Goal: Task Accomplishment & Management: Complete application form

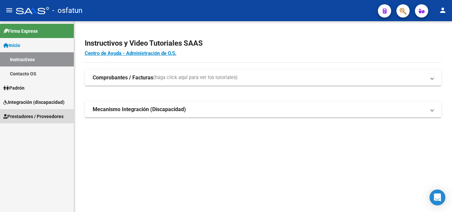
click at [50, 116] on span "Prestadores / Proveedores" at bounding box center [33, 116] width 60 height 7
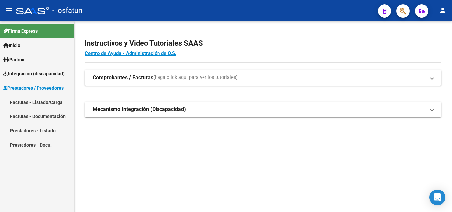
click at [51, 104] on link "Facturas - Listado/Carga" at bounding box center [37, 102] width 74 height 14
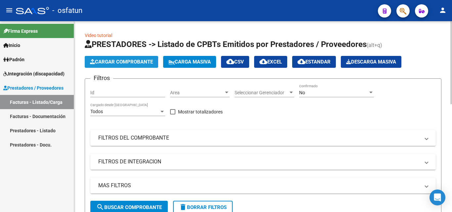
click at [138, 58] on button "Cargar Comprobante" at bounding box center [121, 62] width 73 height 12
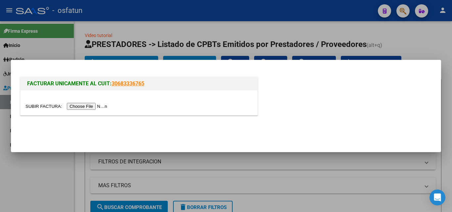
click at [105, 105] on input "file" at bounding box center [67, 106] width 84 height 7
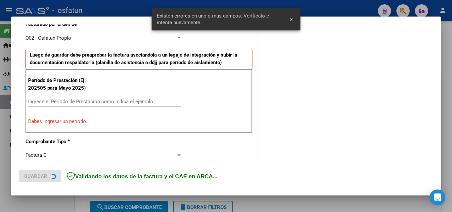
scroll to position [195, 0]
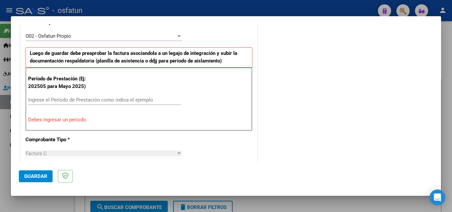
click at [40, 98] on input "Ingrese el Período de Prestación como indica el ejemplo" at bounding box center [104, 100] width 153 height 6
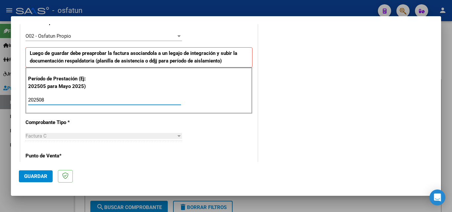
type input "202508"
click at [55, 137] on div "Factura C" at bounding box center [100, 136] width 151 height 6
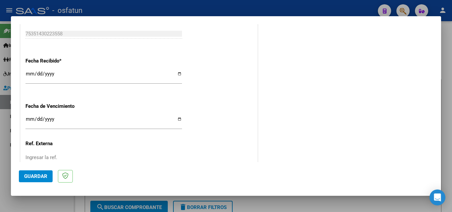
scroll to position [473, 0]
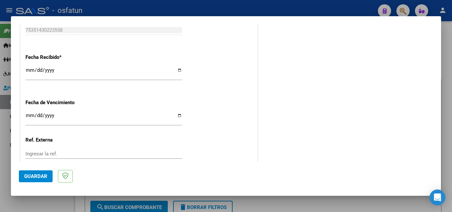
click at [30, 113] on input "Ingresar la fecha" at bounding box center [103, 118] width 157 height 11
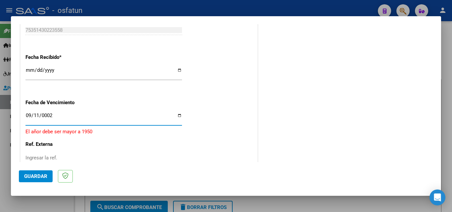
type input "0025-09-11"
type input "0202-09-11"
type input "[DATE]"
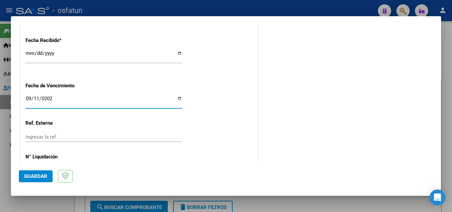
scroll to position [506, 0]
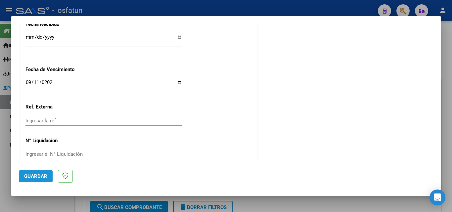
click at [41, 175] on span "Guardar" at bounding box center [35, 176] width 23 height 6
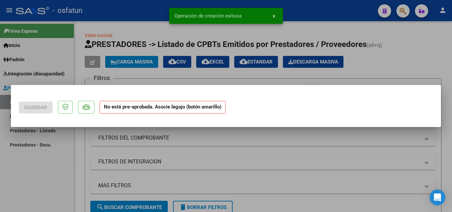
scroll to position [0, 0]
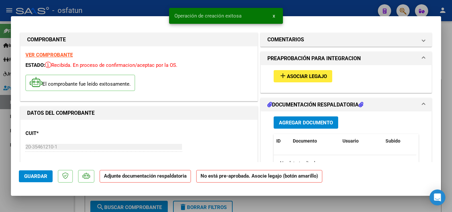
click at [316, 125] on span "Agregar Documento" at bounding box center [306, 123] width 54 height 6
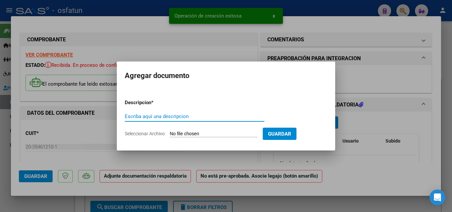
click at [155, 114] on input "Escriba aquí una descripcion" at bounding box center [195, 117] width 140 height 6
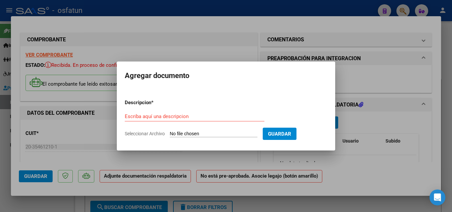
click at [206, 132] on input "Seleccionar Archivo" at bounding box center [214, 134] width 88 height 6
type input "C:\fakepath\order_3289752 (1).pdf"
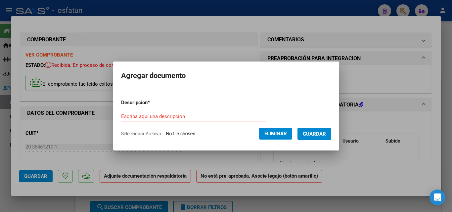
click at [131, 113] on div "Escriba aquí una descripcion" at bounding box center [193, 117] width 145 height 10
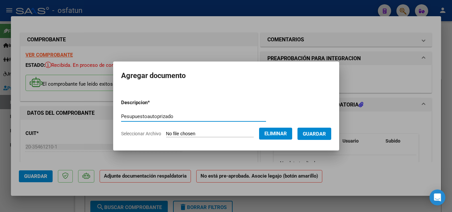
click at [140, 118] on input "Pesupuestoautoprizado" at bounding box center [193, 117] width 145 height 6
click at [155, 116] on input "Pesupuest oautoprizado" at bounding box center [193, 117] width 145 height 6
click at [170, 115] on input "Pesupuest oautorizado" at bounding box center [193, 117] width 145 height 6
click at [138, 115] on input "Pesupuest oautorizado" at bounding box center [193, 117] width 145 height 6
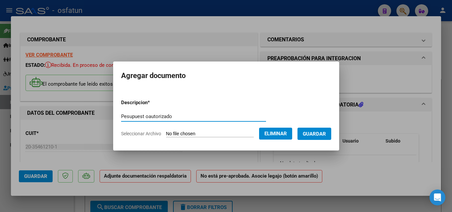
click at [140, 116] on input "Pesupuest oautorizado" at bounding box center [193, 117] width 145 height 6
click at [143, 115] on input "Pesupuest oautorizado" at bounding box center [193, 117] width 145 height 6
type input "Pesupuesto autorizado"
click at [328, 137] on button "Guardar" at bounding box center [315, 134] width 34 height 12
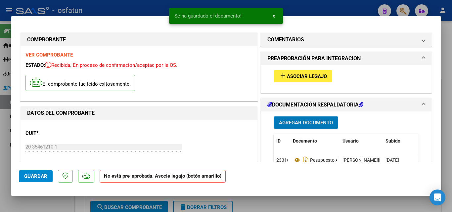
click at [289, 119] on button "Agregar Documento" at bounding box center [306, 123] width 65 height 12
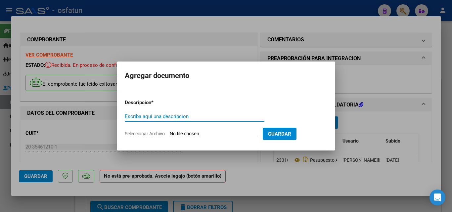
click at [188, 134] on input "Seleccionar Archivo" at bounding box center [214, 134] width 88 height 6
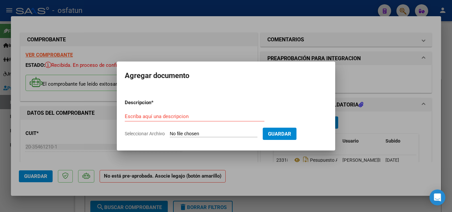
type input "C:\fakepath\asis [PERSON_NAME][DATE].pdf"
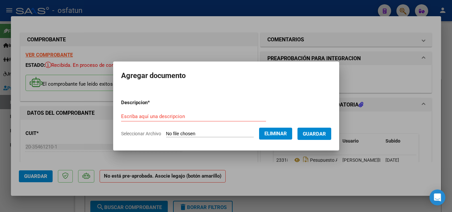
click at [121, 116] on input "Escriba aquí una descripcion" at bounding box center [193, 117] width 145 height 6
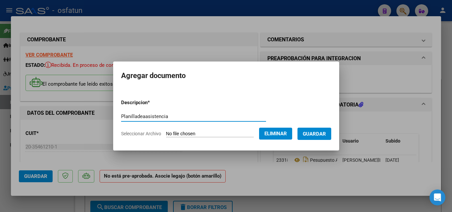
click at [140, 114] on input "Planilladeaasistencia" at bounding box center [193, 117] width 145 height 6
click at [131, 115] on input "Planillade asistencia" at bounding box center [193, 117] width 145 height 6
type input "Planilla de asistencia"
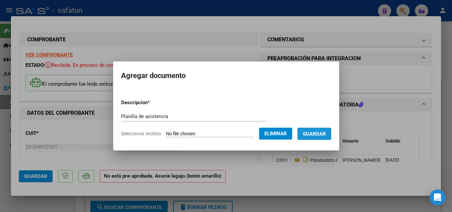
click at [323, 136] on span "Guardar" at bounding box center [314, 134] width 23 height 6
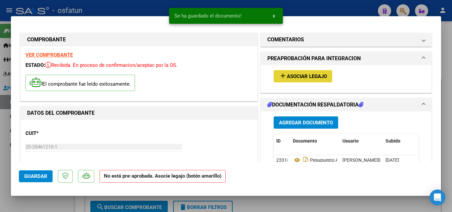
click at [297, 75] on span "Asociar Legajo" at bounding box center [307, 76] width 40 height 6
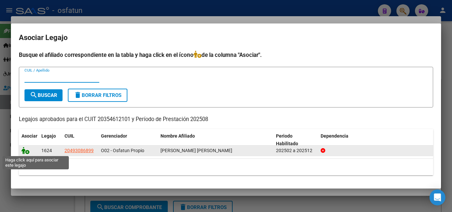
click at [25, 152] on icon at bounding box center [26, 150] width 8 height 7
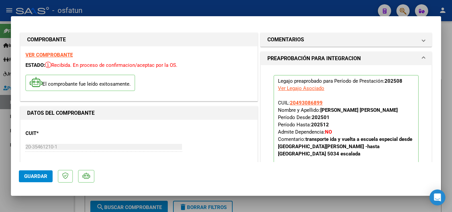
click at [28, 172] on button "Guardar" at bounding box center [36, 176] width 34 height 12
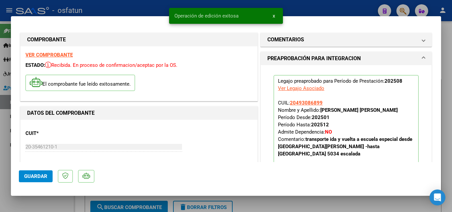
click at [33, 173] on span "Guardar" at bounding box center [35, 176] width 23 height 6
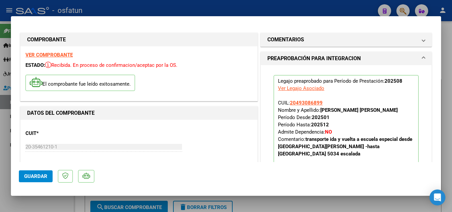
click at [132, 9] on div at bounding box center [226, 106] width 452 height 212
type input "$ 0,00"
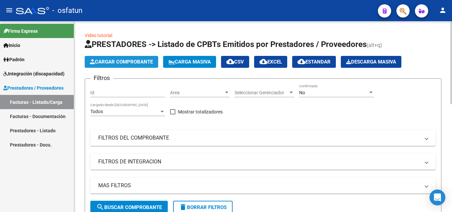
click at [132, 59] on span "Cargar Comprobante" at bounding box center [121, 62] width 63 height 6
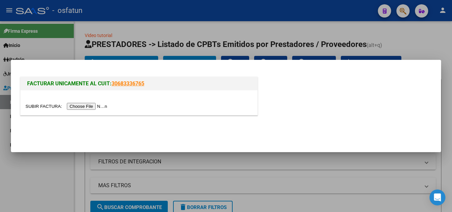
click at [94, 107] on input "file" at bounding box center [67, 106] width 84 height 7
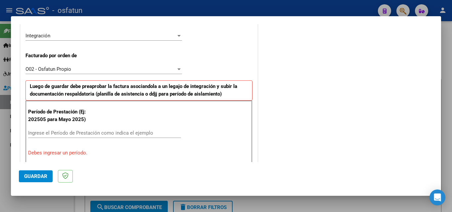
scroll to position [195, 0]
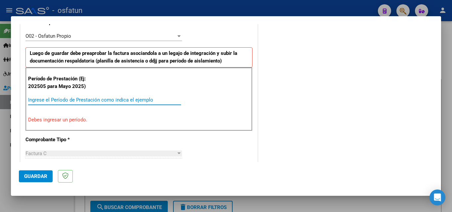
click at [38, 99] on input "Ingrese el Período de Prestación como indica el ejemplo" at bounding box center [104, 100] width 153 height 6
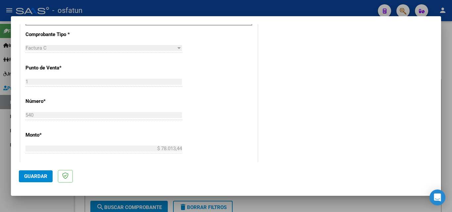
scroll to position [294, 0]
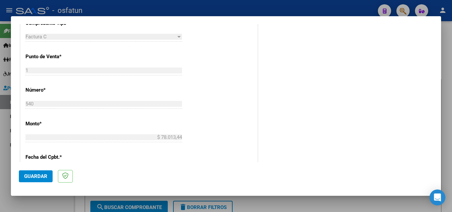
type input "202508"
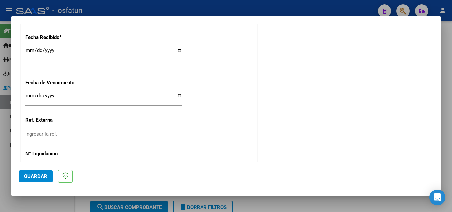
scroll to position [493, 0]
click at [28, 95] on input "Ingresar la fecha" at bounding box center [103, 98] width 157 height 11
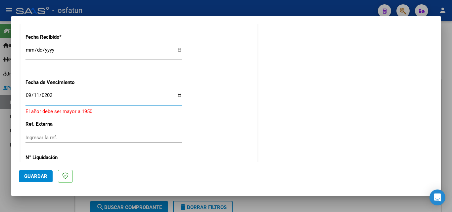
type input "[DATE]"
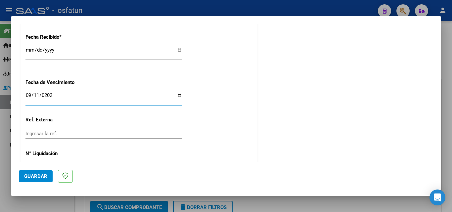
scroll to position [516, 0]
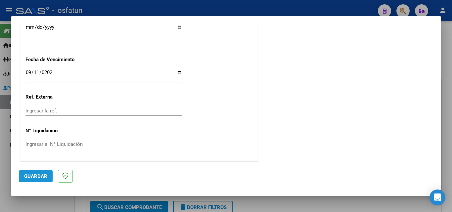
click at [38, 174] on span "Guardar" at bounding box center [35, 176] width 23 height 6
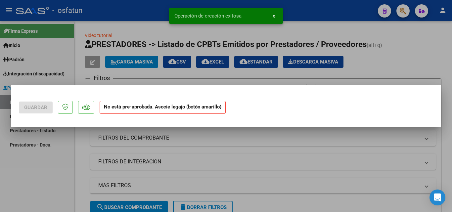
scroll to position [0, 0]
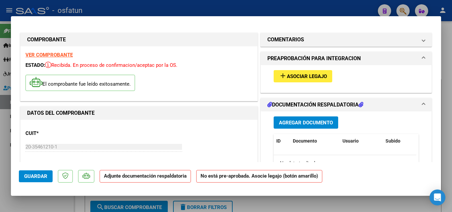
click at [321, 122] on span "Agregar Documento" at bounding box center [306, 123] width 54 height 6
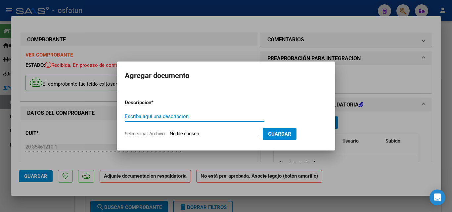
click at [135, 116] on input "Escriba aquí una descripcion" at bounding box center [195, 117] width 140 height 6
click at [152, 116] on input "Presupuestoautorizado" at bounding box center [195, 117] width 140 height 6
type input "Presupuesto autorizado"
drag, startPoint x: 183, startPoint y: 134, endPoint x: 186, endPoint y: 137, distance: 3.5
click at [186, 138] on form "Descripcion * Presupuesto autorizado Escriba aquí una descripcion Seleccionar A…" at bounding box center [226, 118] width 203 height 48
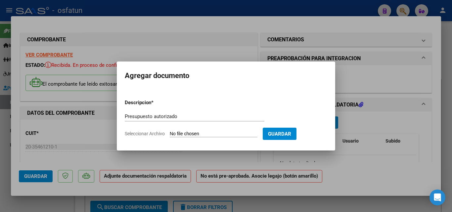
click at [185, 134] on input "Seleccionar Archivo" at bounding box center [214, 134] width 88 height 6
type input "C:\fakepath\order_3289757 (1).pdf"
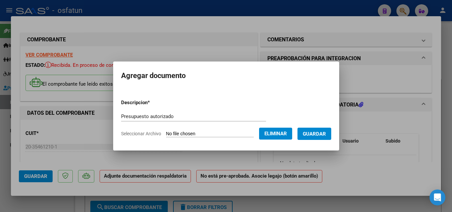
click at [323, 135] on span "Guardar" at bounding box center [314, 134] width 23 height 6
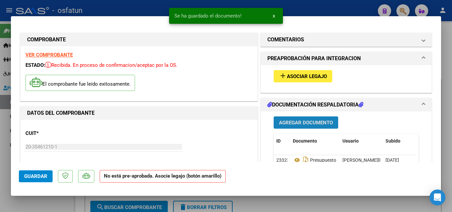
click at [287, 118] on button "Agregar Documento" at bounding box center [306, 123] width 65 height 12
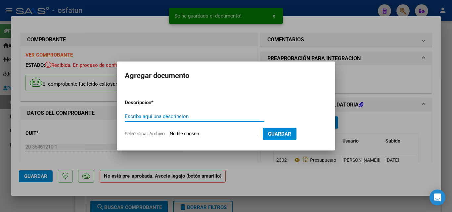
click at [142, 115] on input "Escriba aquí una descripcion" at bounding box center [195, 117] width 140 height 6
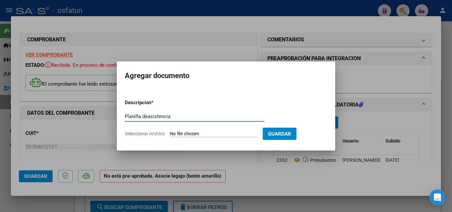
click at [148, 116] on input "Planilla deasistencia" at bounding box center [195, 117] width 140 height 6
type input "Planilla de asistencia"
click at [212, 136] on input "Seleccionar Archivo" at bounding box center [214, 134] width 88 height 6
type input "C:\fakepath\asis [DATE] [PERSON_NAME].pdf"
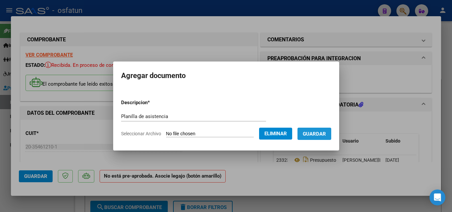
click at [326, 136] on span "Guardar" at bounding box center [314, 134] width 23 height 6
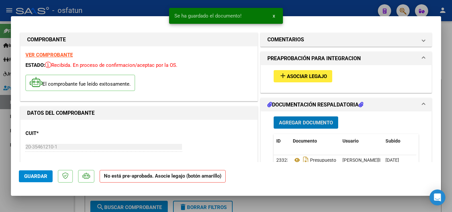
click at [317, 78] on span "Asociar Legajo" at bounding box center [307, 76] width 40 height 6
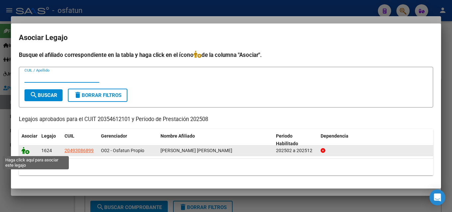
click at [27, 151] on icon at bounding box center [26, 150] width 8 height 7
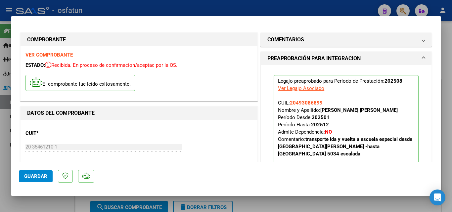
click at [31, 177] on span "Guardar" at bounding box center [35, 176] width 23 height 6
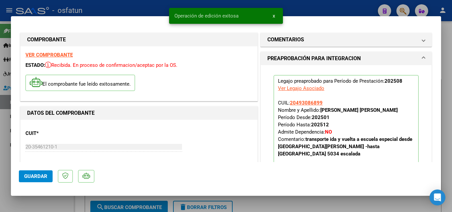
click at [300, 6] on div at bounding box center [226, 106] width 452 height 212
type input "$ 0,00"
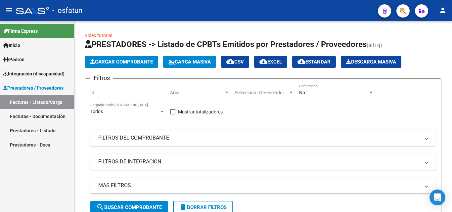
click at [35, 43] on link "Inicio" at bounding box center [37, 45] width 74 height 14
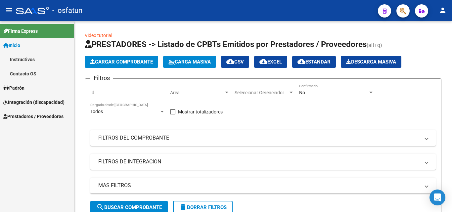
click at [32, 86] on link "Padrón" at bounding box center [37, 88] width 74 height 14
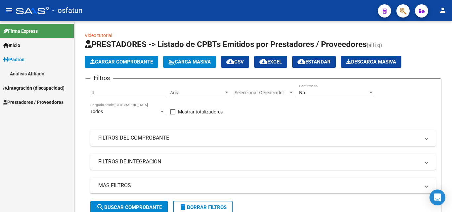
click at [46, 87] on span "Integración (discapacidad)" at bounding box center [33, 87] width 61 height 7
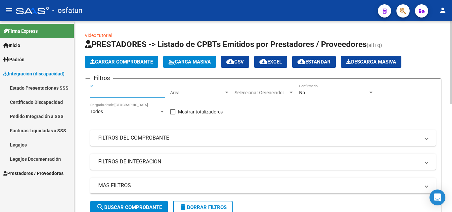
click at [124, 92] on input "Id" at bounding box center [127, 93] width 75 height 6
paste input "20354612101"
type input "20354612101"
click at [209, 95] on span "Area" at bounding box center [197, 93] width 54 height 6
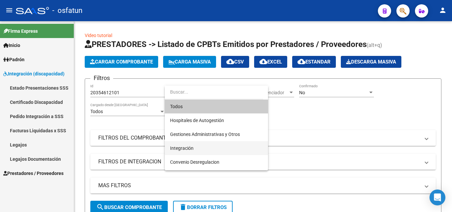
click at [197, 149] on span "Integración" at bounding box center [216, 148] width 93 height 14
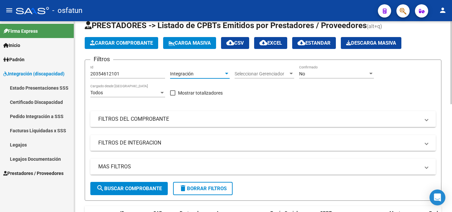
scroll to position [33, 0]
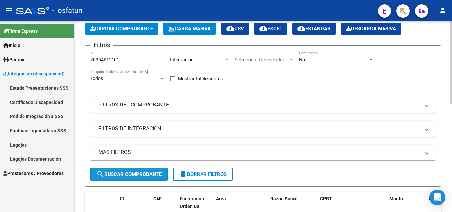
click at [138, 174] on span "search Buscar Comprobante" at bounding box center [129, 174] width 66 height 6
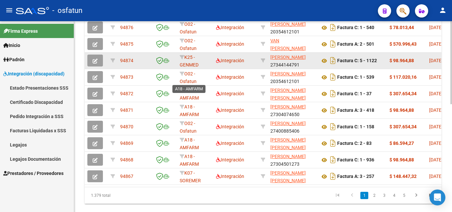
scroll to position [215, 0]
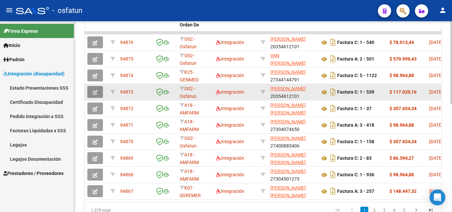
click at [98, 91] on button "button" at bounding box center [95, 92] width 16 height 12
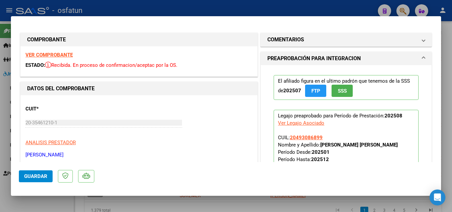
drag, startPoint x: 46, startPoint y: 64, endPoint x: 200, endPoint y: 75, distance: 154.3
click at [200, 75] on div "VER COMPROBANTE ESTADO: Recibida. En proceso de confirmacion/aceptac por la OS." at bounding box center [139, 61] width 237 height 30
click at [206, 74] on div "VER COMPROBANTE ESTADO: Recibida. En proceso de confirmacion/aceptac por la OS." at bounding box center [139, 61] width 237 height 30
click at [449, 29] on div at bounding box center [226, 106] width 452 height 212
type input "$ 0,00"
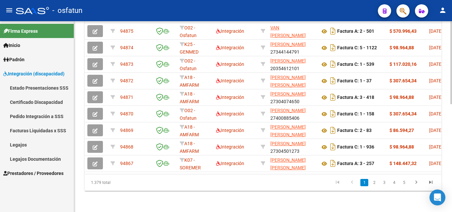
scroll to position [248, 0]
click at [386, 181] on link "3" at bounding box center [384, 182] width 8 height 7
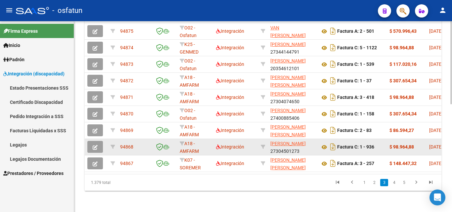
scroll to position [1, 0]
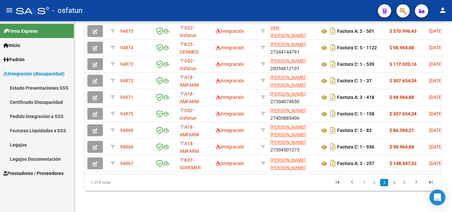
click at [372, 181] on link "2" at bounding box center [374, 182] width 8 height 7
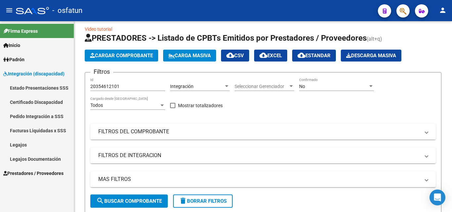
scroll to position [0, 0]
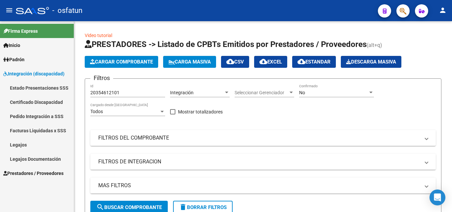
click at [116, 61] on span "Cargar Comprobante" at bounding box center [121, 62] width 63 height 6
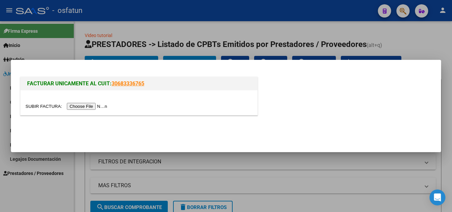
click at [103, 108] on input "file" at bounding box center [67, 106] width 84 height 7
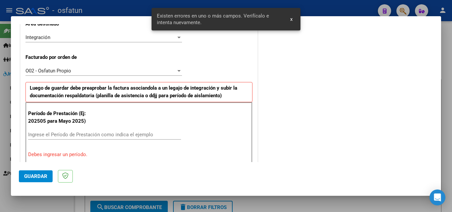
scroll to position [195, 0]
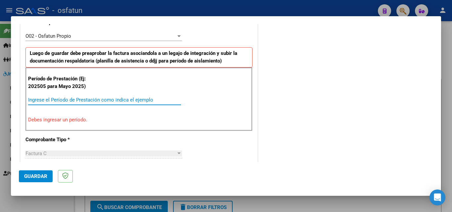
click at [73, 100] on input "Ingrese el Período de Prestación como indica el ejemplo" at bounding box center [104, 100] width 153 height 6
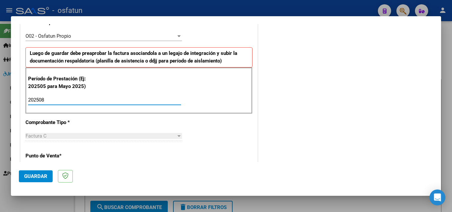
type input "202508"
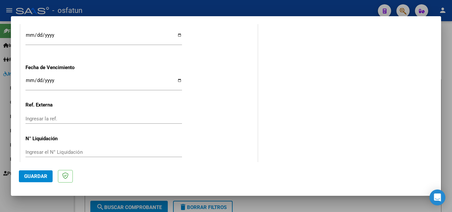
scroll to position [516, 0]
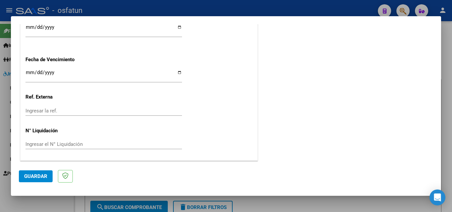
click at [31, 72] on input "Ingresar la fecha" at bounding box center [103, 75] width 157 height 11
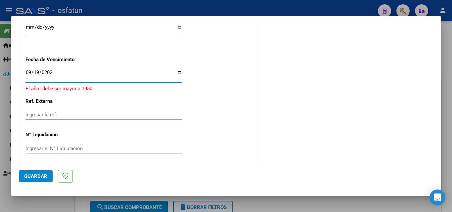
type input "[DATE]"
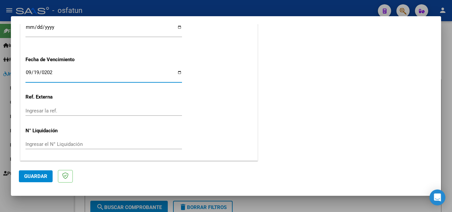
click at [27, 173] on button "Guardar" at bounding box center [36, 176] width 34 height 12
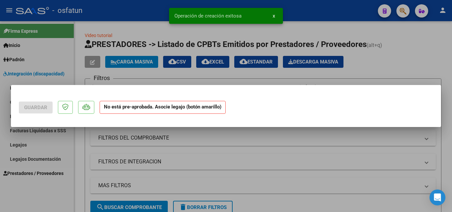
scroll to position [0, 0]
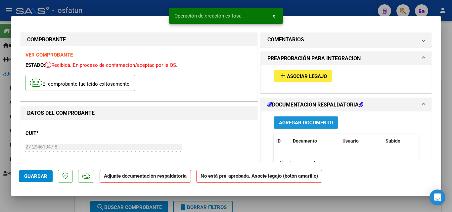
click at [311, 122] on span "Agregar Documento" at bounding box center [306, 123] width 54 height 6
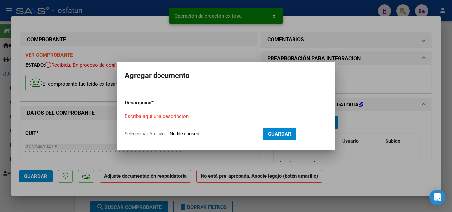
click at [143, 132] on span "Seleccionar Archivo" at bounding box center [145, 133] width 40 height 5
click at [170, 132] on input "Seleccionar Archivo" at bounding box center [214, 134] width 88 height 6
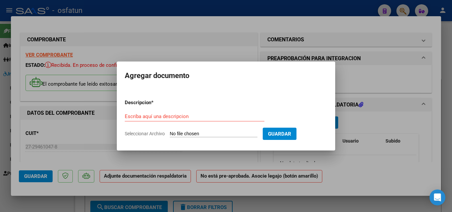
type input "C:\fakepath\AUTORIZACIÓN PSICOLOGIA - [PERSON_NAME].pdf"
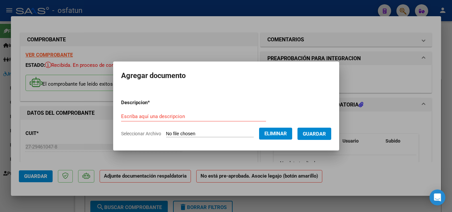
click at [180, 110] on form "Descripcion * Escriba aquí una descripcion Seleccionar Archivo Eliminar Guardar" at bounding box center [226, 118] width 210 height 48
click at [187, 117] on input "Escriba aquí una descripcion" at bounding box center [193, 117] width 145 height 6
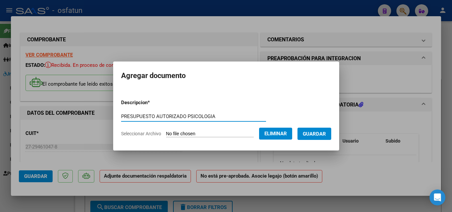
type input "PRESUPUESTO AUTORIZADO PSICOLOGIA"
click at [318, 133] on span "Guardar" at bounding box center [314, 134] width 23 height 6
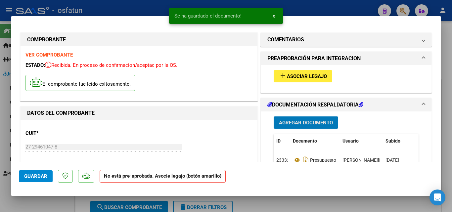
click at [296, 123] on span "Agregar Documento" at bounding box center [306, 123] width 54 height 6
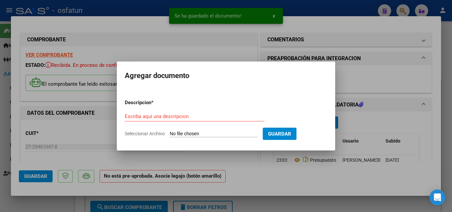
click at [158, 133] on span "Seleccionar Archivo" at bounding box center [145, 133] width 40 height 5
click at [170, 133] on input "Seleccionar Archivo" at bounding box center [214, 134] width 88 height 6
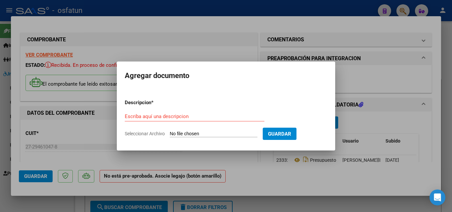
type input "C:\fakepath\PLANILLA DE ASISTENCIA_27294610478_011_00005_00003682.pdf"
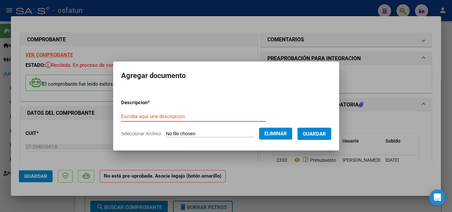
click at [184, 116] on input "Escriba aquí una descripcion" at bounding box center [193, 117] width 145 height 6
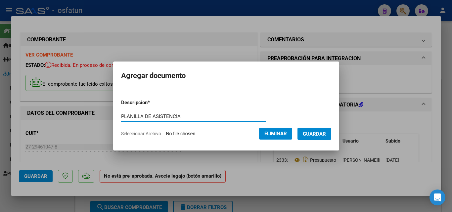
type input "PLANILLA DE ASISTENCIA"
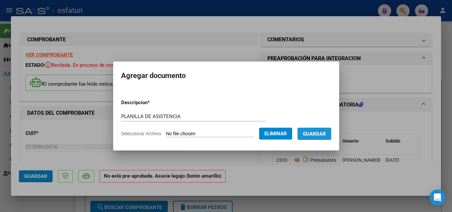
click at [326, 133] on span "Guardar" at bounding box center [314, 134] width 23 height 6
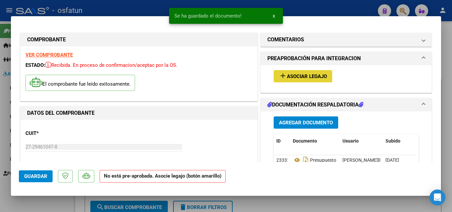
click at [326, 75] on button "add Asociar Legajo" at bounding box center [303, 76] width 59 height 12
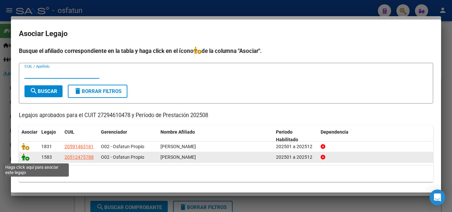
click at [26, 159] on icon at bounding box center [26, 157] width 8 height 7
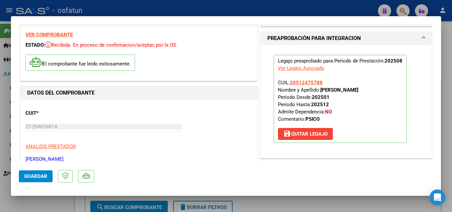
scroll to position [66, 0]
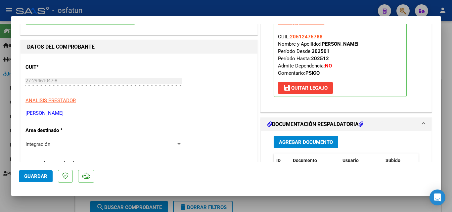
click at [45, 175] on span "Guardar" at bounding box center [35, 176] width 23 height 6
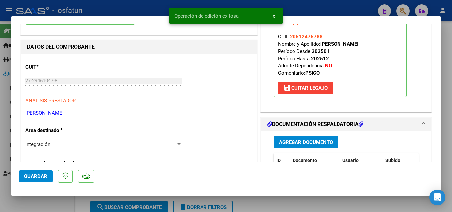
drag, startPoint x: 297, startPoint y: 4, endPoint x: 297, endPoint y: 1, distance: 3.4
click at [297, 4] on div at bounding box center [226, 106] width 452 height 212
type input "$ 0,00"
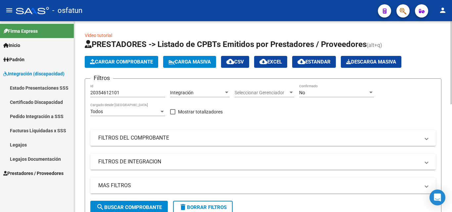
click at [117, 62] on span "Cargar Comprobante" at bounding box center [121, 62] width 63 height 6
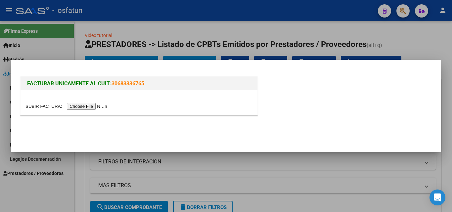
click at [99, 107] on input "file" at bounding box center [67, 106] width 84 height 7
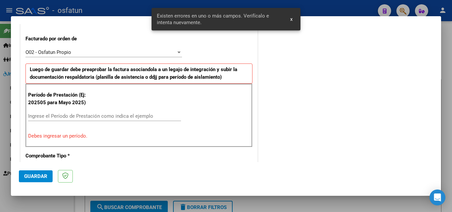
scroll to position [183, 0]
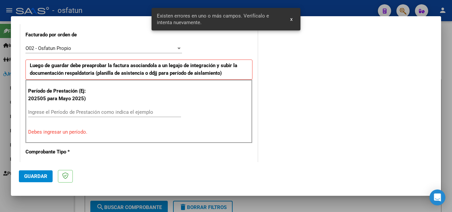
click at [80, 115] on input "Ingrese el Período de Prestación como indica el ejemplo" at bounding box center [104, 112] width 153 height 6
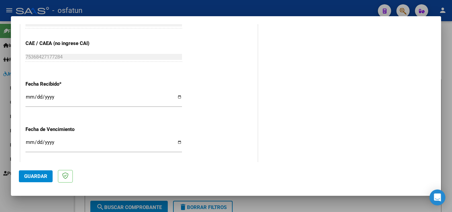
scroll to position [481, 0]
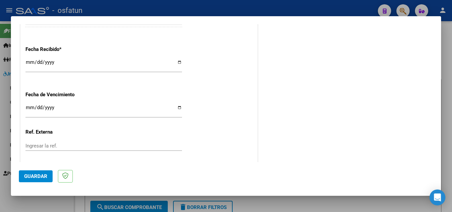
type input "202508"
click at [29, 108] on input "Ingresar la fecha" at bounding box center [103, 110] width 157 height 11
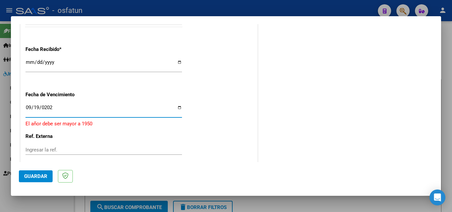
type input "[DATE]"
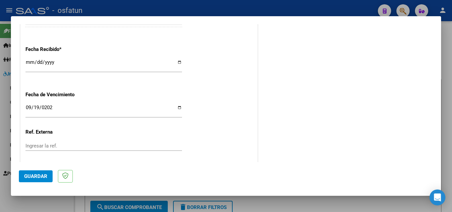
click at [208, 70] on div "Fecha Recibido * [DATE] Ingresar la fecha" at bounding box center [138, 60] width 227 height 38
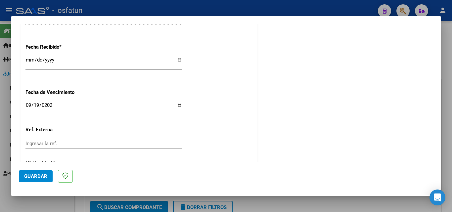
scroll to position [516, 0]
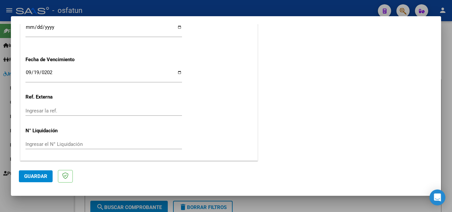
click at [47, 174] on button "Guardar" at bounding box center [36, 176] width 34 height 12
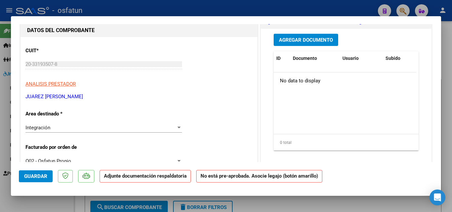
scroll to position [0, 0]
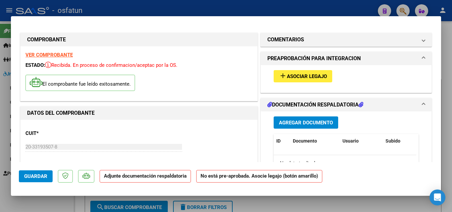
click at [304, 118] on button "Agregar Documento" at bounding box center [306, 123] width 65 height 12
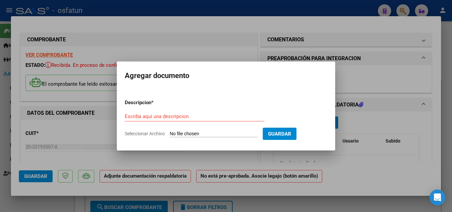
click at [137, 133] on span "Seleccionar Archivo" at bounding box center [145, 133] width 40 height 5
click at [170, 133] on input "Seleccionar Archivo" at bounding box center [214, 134] width 88 height 6
type input "C:\fakepath\AUTORIZACIÓN T OCUPACIONAL - [PERSON_NAME].pdf"
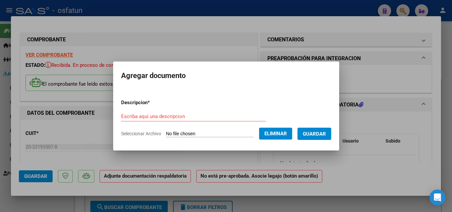
click at [210, 112] on div "Escriba aquí una descripcion" at bounding box center [193, 117] width 145 height 10
click at [200, 119] on input "Escriba aquí una descripcion" at bounding box center [193, 117] width 145 height 6
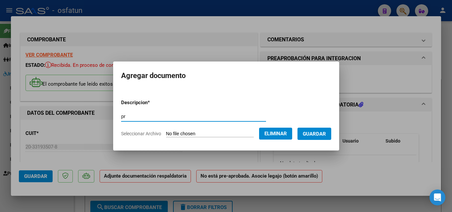
type input "p"
type input "PRESUPUESTO AUTORIZADO"
click at [311, 131] on span "Guardar" at bounding box center [314, 134] width 23 height 6
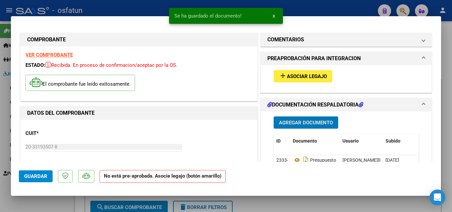
click at [314, 123] on span "Agregar Documento" at bounding box center [306, 123] width 54 height 6
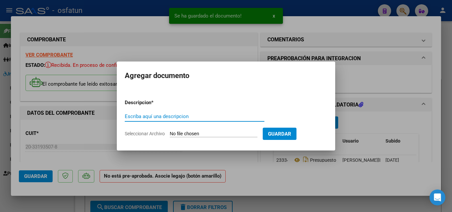
click at [158, 135] on span "Seleccionar Archivo" at bounding box center [145, 133] width 40 height 5
click at [170, 135] on input "Seleccionar Archivo" at bounding box center [214, 134] width 88 height 6
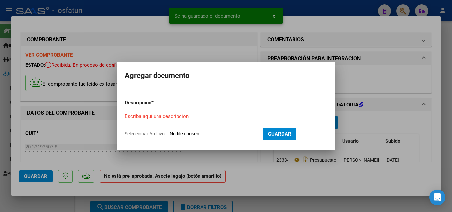
type input "C:\fakepath\PLANILLA DE ASISTENCIA_20331935078_011_00002_00002322.pdf"
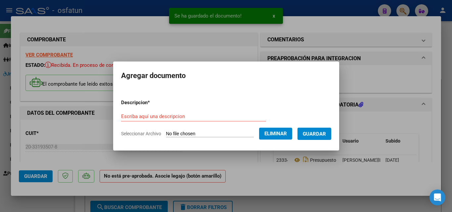
click at [153, 112] on div "Escriba aquí una descripcion" at bounding box center [193, 117] width 145 height 10
click at [158, 114] on input "Escriba aquí una descripcion" at bounding box center [193, 117] width 145 height 6
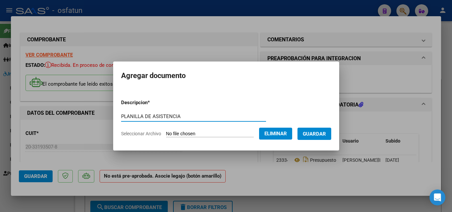
type input "PLANILLA DE ASISTENCIA"
click at [326, 134] on span "Guardar" at bounding box center [314, 134] width 23 height 6
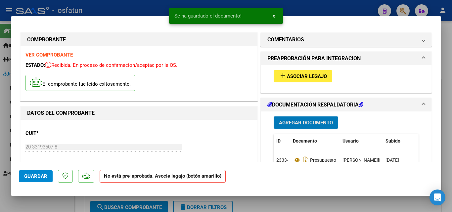
click at [308, 77] on span "Asociar Legajo" at bounding box center [307, 76] width 40 height 6
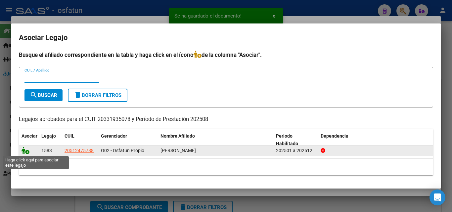
click at [26, 150] on icon at bounding box center [26, 150] width 8 height 7
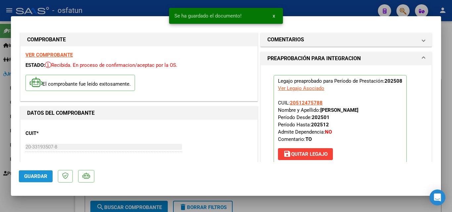
click at [40, 176] on span "Guardar" at bounding box center [35, 176] width 23 height 6
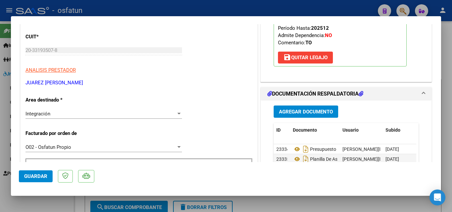
scroll to position [166, 0]
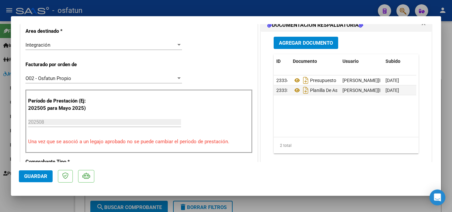
click at [38, 182] on mat-dialog-actions "Guardar" at bounding box center [226, 175] width 414 height 26
click at [38, 178] on span "Guardar" at bounding box center [35, 176] width 23 height 6
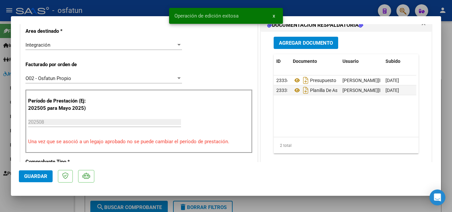
click at [53, 203] on div at bounding box center [226, 106] width 452 height 212
type input "$ 0,00"
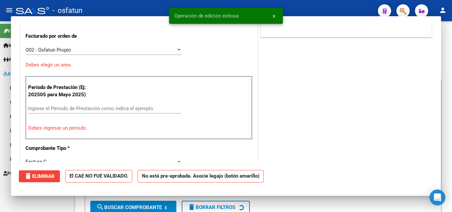
scroll to position [137, 0]
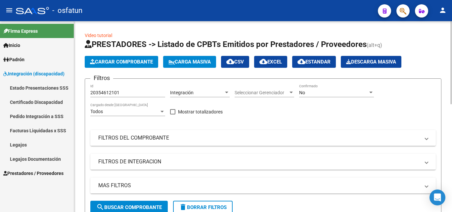
click at [133, 56] on button "Cargar Comprobante" at bounding box center [121, 62] width 73 height 12
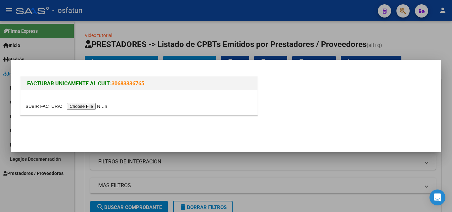
click at [90, 108] on input "file" at bounding box center [67, 106] width 84 height 7
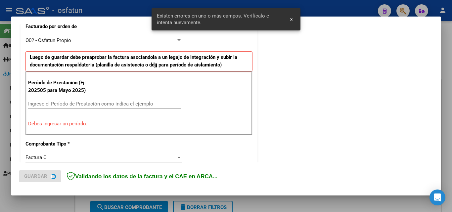
scroll to position [195, 0]
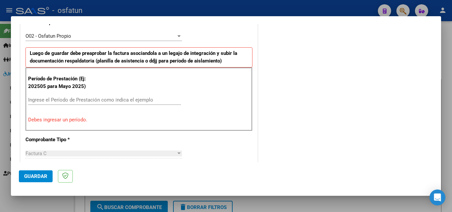
click at [99, 98] on input "Ingrese el Período de Prestación como indica el ejemplo" at bounding box center [104, 100] width 153 height 6
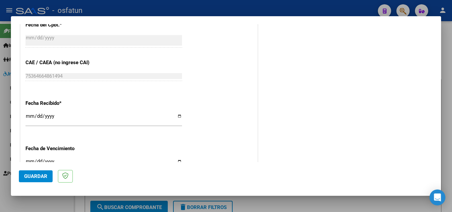
scroll to position [516, 0]
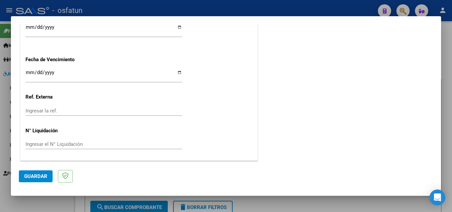
type input "202508"
click at [30, 72] on input "Ingresar la fecha" at bounding box center [103, 75] width 157 height 11
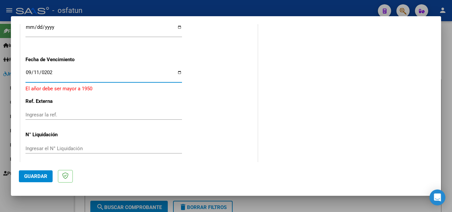
type input "[DATE]"
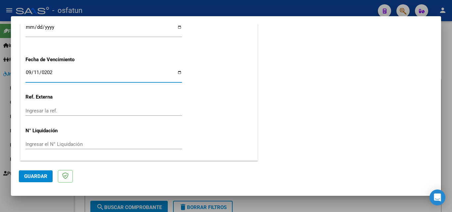
click at [29, 177] on span "Guardar" at bounding box center [35, 176] width 23 height 6
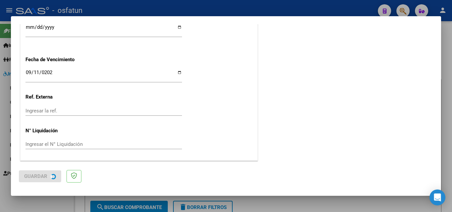
scroll to position [0, 0]
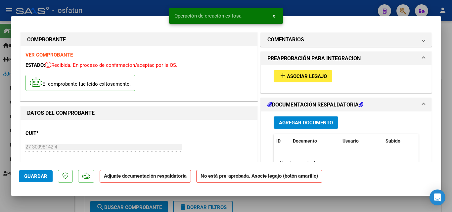
click at [301, 123] on span "Agregar Documento" at bounding box center [306, 123] width 54 height 6
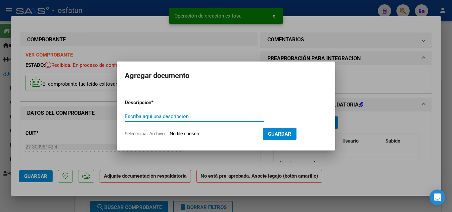
click at [144, 134] on span "Seleccionar Archivo" at bounding box center [145, 133] width 40 height 5
click at [170, 134] on input "Seleccionar Archivo" at bounding box center [214, 134] width 88 height 6
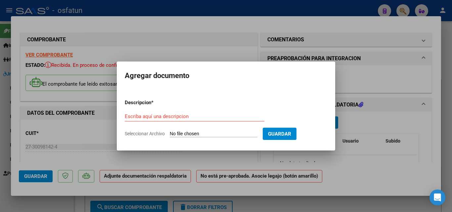
click at [153, 135] on span "Seleccionar Archivo" at bounding box center [145, 133] width 40 height 5
click at [170, 135] on input "Seleccionar Archivo" at bounding box center [214, 134] width 88 height 6
type input "C:\fakepath\Aut. [PERSON_NAME].pdf"
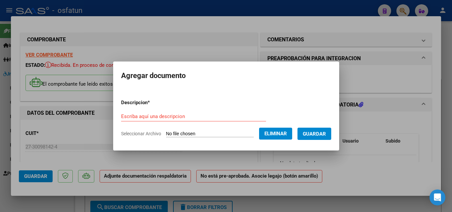
click at [183, 121] on div "Escriba aquí una descripcion" at bounding box center [193, 120] width 145 height 16
click at [182, 119] on input "Escriba aquí una descripcion" at bounding box center [193, 117] width 145 height 6
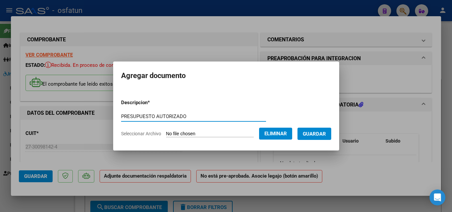
type input "PRESUPUESTO AUTORIZADO"
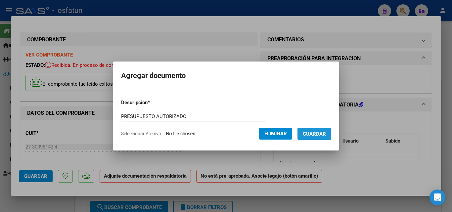
click at [324, 133] on span "Guardar" at bounding box center [314, 134] width 23 height 6
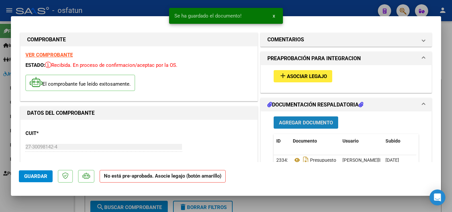
click at [317, 128] on button "Agregar Documento" at bounding box center [306, 123] width 65 height 12
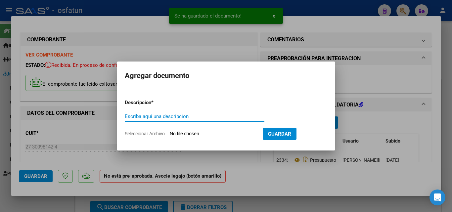
click at [135, 135] on span "Seleccionar Archivo" at bounding box center [145, 133] width 40 height 5
click at [170, 135] on input "Seleccionar Archivo" at bounding box center [214, 134] width 88 height 6
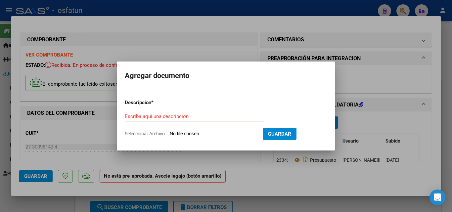
click at [149, 134] on span "Seleccionar Archivo" at bounding box center [145, 133] width 40 height 5
click at [170, 134] on input "Seleccionar Archivo" at bounding box center [214, 134] width 88 height 6
type input "C:\fakepath\PLANILLA DE ASISTENCIA_27300981424_011_00002_00001533.pdf"
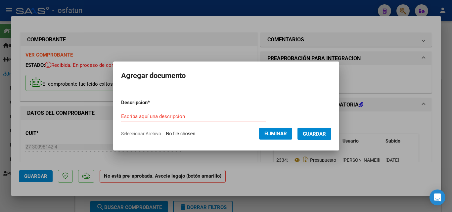
click at [174, 112] on div "Escriba aquí una descripcion" at bounding box center [193, 117] width 145 height 10
click at [174, 116] on input "Escriba aquí una descripcion" at bounding box center [193, 117] width 145 height 6
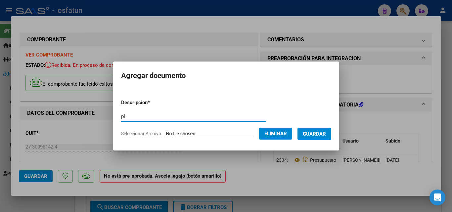
type input "p"
type input "PLANILLA DE ASISTENCIA"
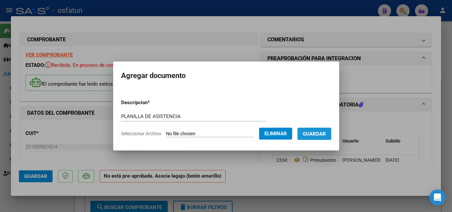
click at [320, 132] on span "Guardar" at bounding box center [314, 134] width 23 height 6
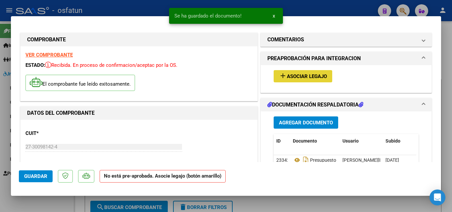
click at [318, 76] on span "Asociar Legajo" at bounding box center [307, 76] width 40 height 6
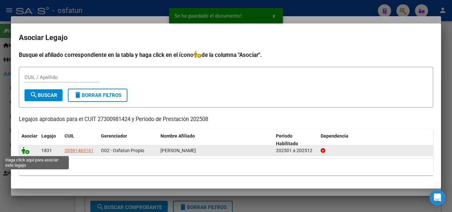
click at [24, 150] on icon at bounding box center [26, 150] width 8 height 7
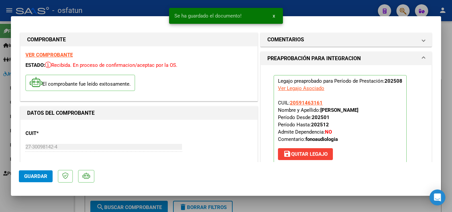
click at [41, 176] on span "Guardar" at bounding box center [35, 176] width 23 height 6
click at [244, 1] on div "Operación de edición exitosa x" at bounding box center [226, 16] width 130 height 32
click at [341, 4] on div at bounding box center [226, 106] width 452 height 212
type input "$ 0,00"
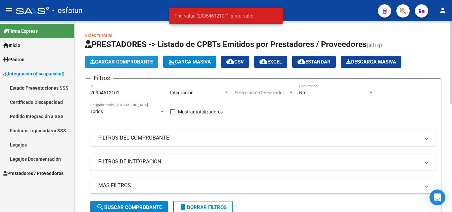
click at [125, 63] on span "Cargar Comprobante" at bounding box center [121, 62] width 63 height 6
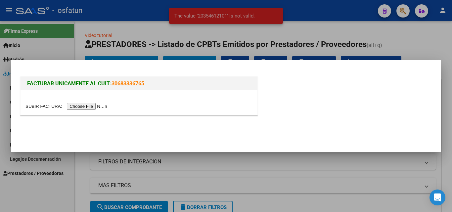
click at [90, 108] on input "file" at bounding box center [67, 106] width 84 height 7
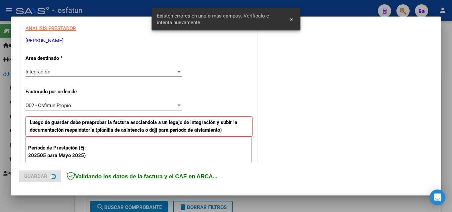
scroll to position [195, 0]
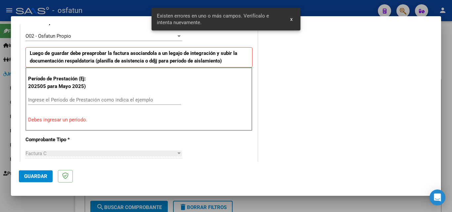
click at [81, 98] on input "Ingrese el Período de Prestación como indica el ejemplo" at bounding box center [104, 100] width 153 height 6
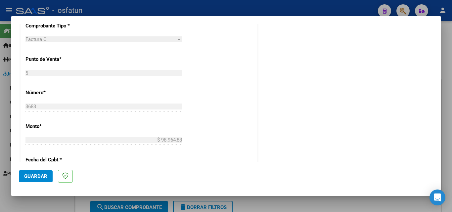
scroll to position [294, 0]
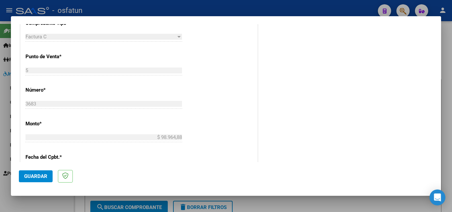
type input "202508"
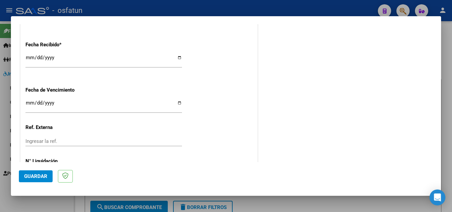
scroll to position [516, 0]
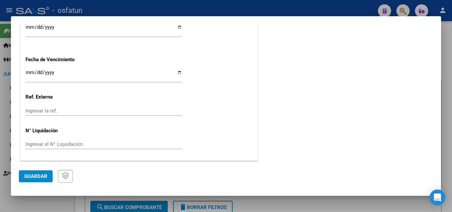
click at [30, 72] on input "Ingresar la fecha" at bounding box center [103, 75] width 157 height 11
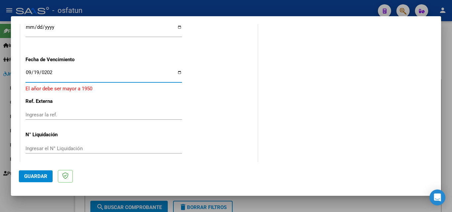
type input "[DATE]"
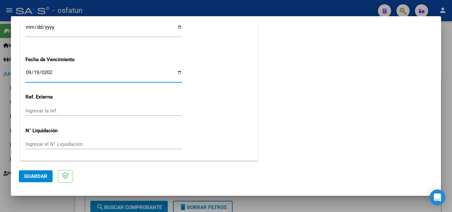
drag, startPoint x: 236, startPoint y: 72, endPoint x: 232, endPoint y: 76, distance: 6.1
click at [32, 174] on span "Guardar" at bounding box center [35, 176] width 23 height 6
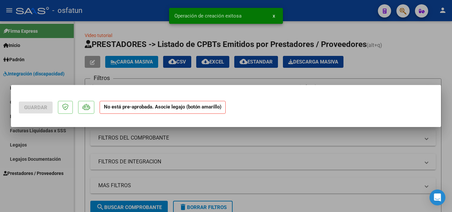
scroll to position [0, 0]
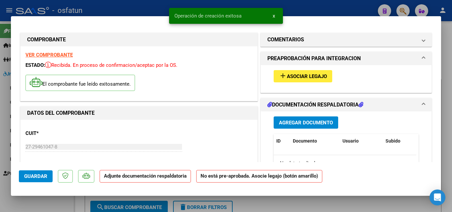
click at [293, 122] on span "Agregar Documento" at bounding box center [306, 123] width 54 height 6
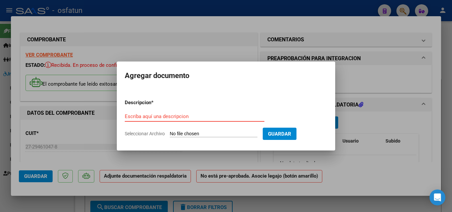
click at [158, 133] on span "Seleccionar Archivo" at bounding box center [145, 133] width 40 height 5
click at [170, 133] on input "Seleccionar Archivo" at bounding box center [214, 134] width 88 height 6
type input "C:\fakepath\Aut. [PERSON_NAME].pdf"
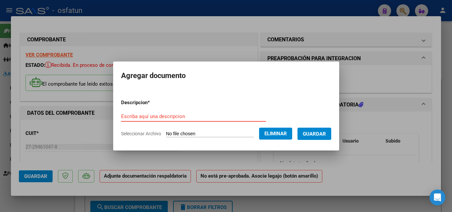
click at [188, 115] on input "Escriba aquí una descripcion" at bounding box center [193, 117] width 145 height 6
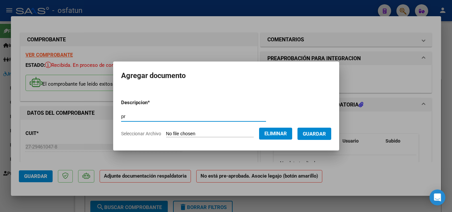
type input "p"
type input "PRESUPUESTO AUTORIZADO"
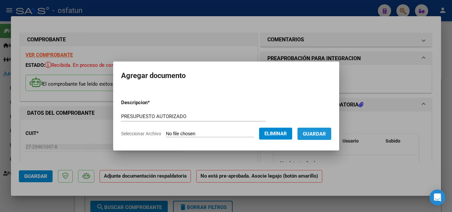
click at [321, 135] on span "Guardar" at bounding box center [314, 134] width 23 height 6
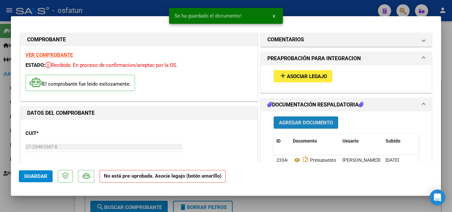
click at [305, 121] on span "Agregar Documento" at bounding box center [306, 123] width 54 height 6
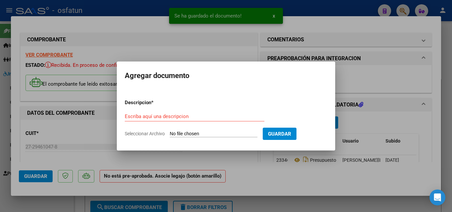
click at [164, 133] on span "Seleccionar Archivo" at bounding box center [145, 133] width 40 height 5
click at [170, 133] on input "Seleccionar Archivo" at bounding box center [214, 134] width 88 height 6
type input "C:\fakepath\PLANILLA DE ASISTENCIA_27294610478_011_00005_00003683.pdf"
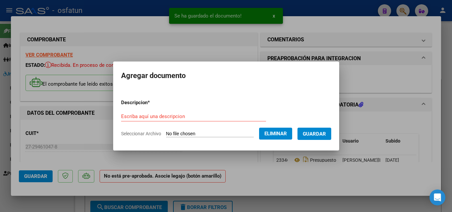
click at [206, 112] on div "Escriba aquí una descripcion" at bounding box center [193, 117] width 145 height 10
click at [208, 118] on input "Escriba aquí una descripcion" at bounding box center [193, 117] width 145 height 6
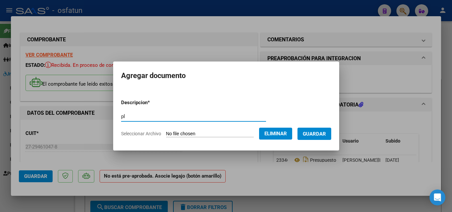
type input "p"
type input "PLANILLA DE ASISTENCIA"
click at [326, 133] on span "Guardar" at bounding box center [314, 134] width 23 height 6
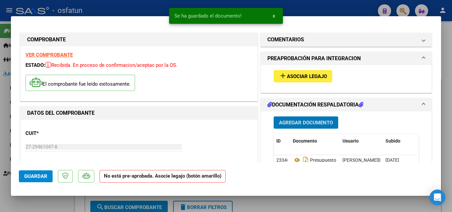
click at [300, 77] on span "Asociar Legajo" at bounding box center [307, 76] width 40 height 6
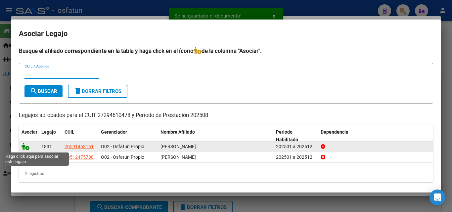
click at [26, 146] on icon at bounding box center [26, 146] width 8 height 7
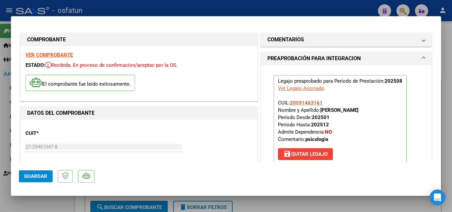
click at [41, 176] on span "Guardar" at bounding box center [35, 176] width 23 height 6
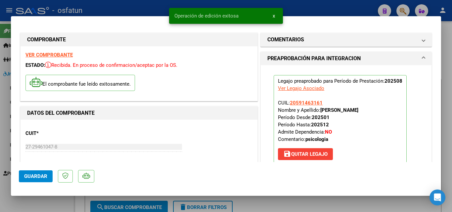
click at [39, 176] on span "Guardar" at bounding box center [35, 176] width 23 height 6
click at [52, 202] on div at bounding box center [226, 106] width 452 height 212
type input "$ 0,00"
